Goal: Transaction & Acquisition: Purchase product/service

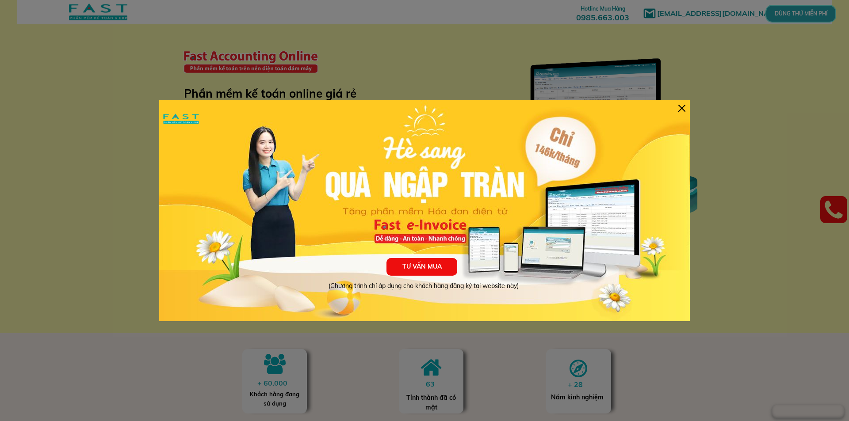
click at [681, 110] on div at bounding box center [681, 108] width 7 height 7
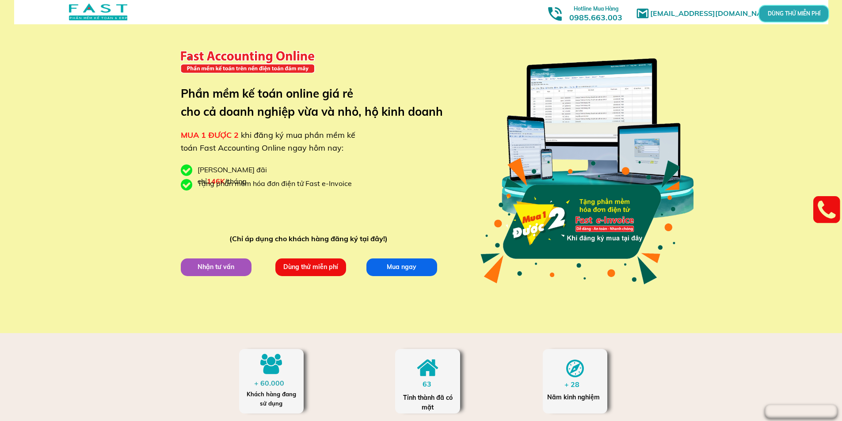
click at [232, 278] on div "[EMAIL_ADDRESS][DOMAIN_NAME] MUA 1 ĐƯỢC 2 khi đăng ký mua phần mềm kế toán Fast…" at bounding box center [421, 166] width 424 height 333
click at [229, 268] on p "Nhận tư vấn" at bounding box center [216, 268] width 71 height 18
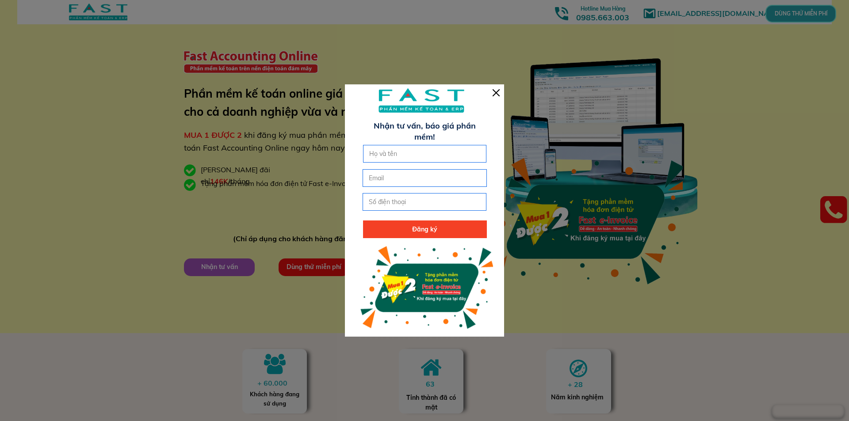
click at [496, 92] on div at bounding box center [496, 92] width 7 height 7
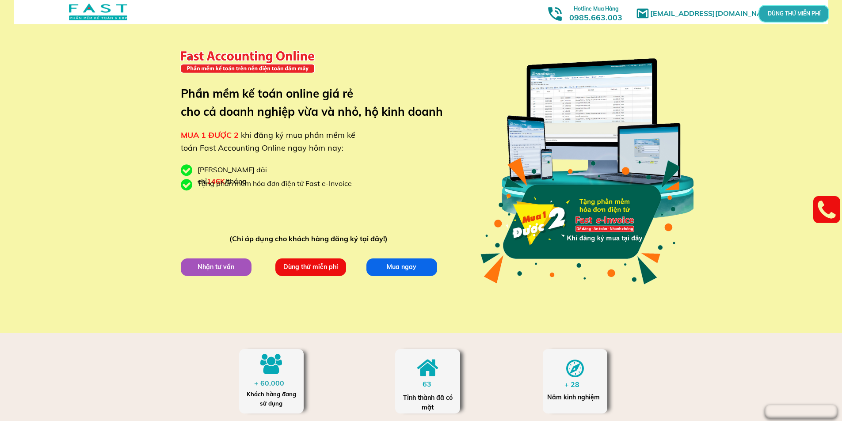
click at [410, 273] on p "Mua ngay" at bounding box center [402, 268] width 71 height 18
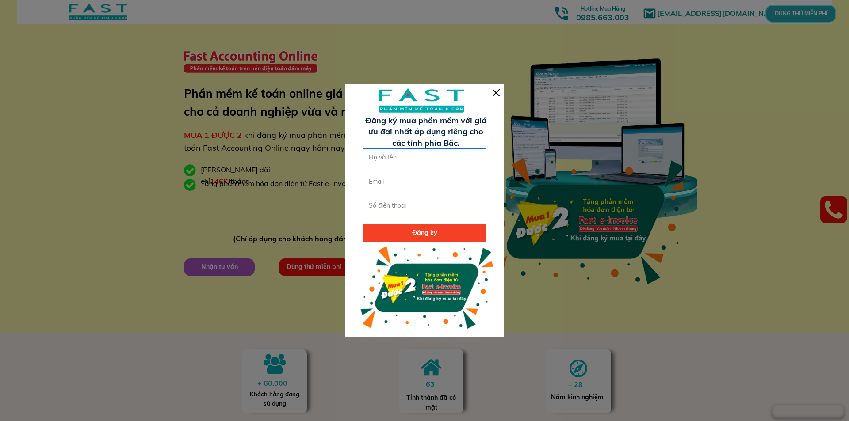
click at [489, 96] on div at bounding box center [424, 210] width 159 height 252
click at [494, 91] on div at bounding box center [496, 92] width 7 height 7
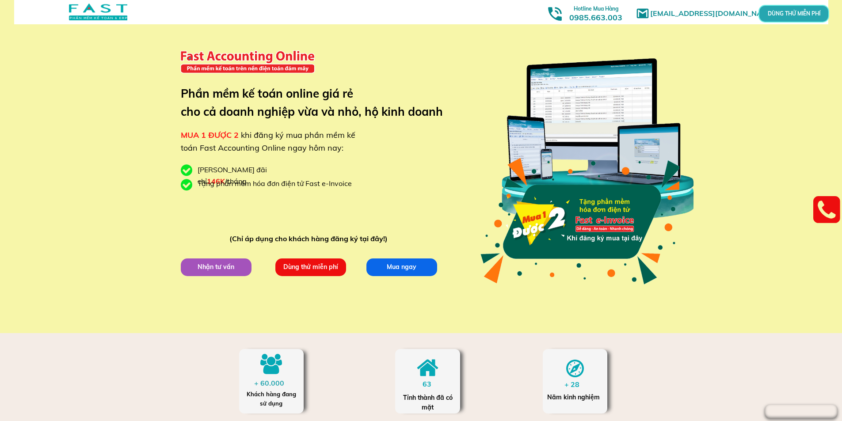
click at [232, 268] on p "Nhận tư vấn" at bounding box center [216, 268] width 71 height 18
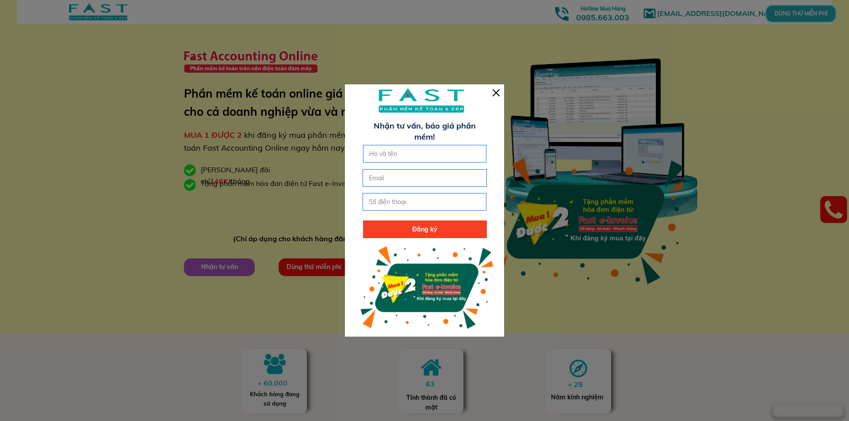
click at [403, 201] on input "tel" at bounding box center [425, 202] width 116 height 17
type input "0868331698"
click at [412, 224] on p "Đăng ký" at bounding box center [425, 230] width 124 height 18
click at [422, 230] on p "Đăng ký" at bounding box center [425, 230] width 124 height 18
type input "trang"
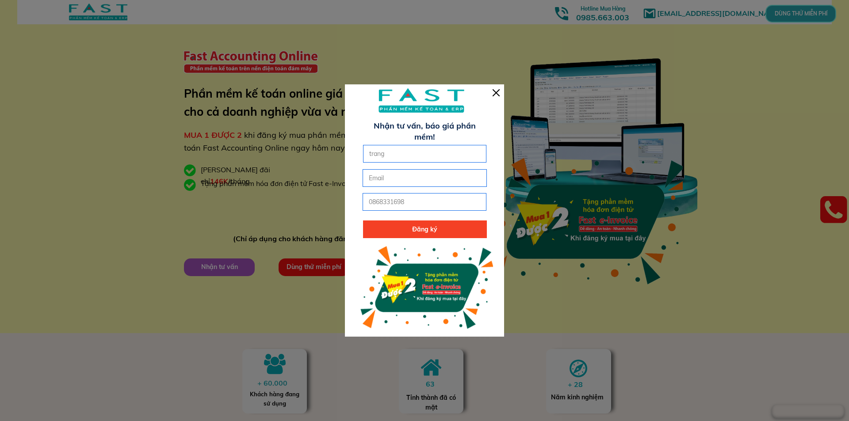
click at [440, 233] on p "Đăng ký" at bounding box center [425, 230] width 124 height 18
type input "nnnn"
click at [499, 94] on div at bounding box center [496, 92] width 7 height 7
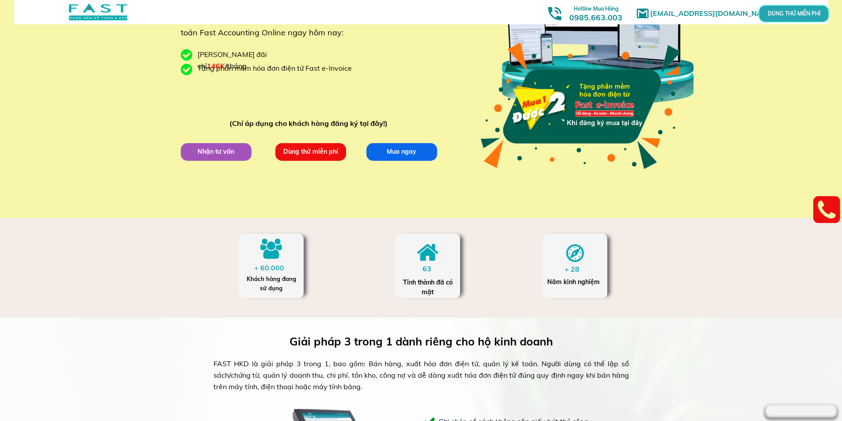
scroll to position [133, 0]
